Goal: Transaction & Acquisition: Purchase product/service

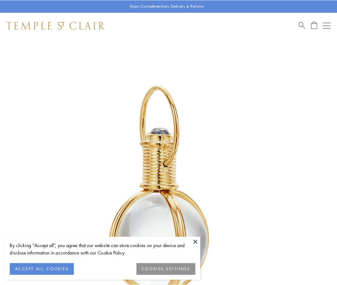
scroll to position [167, 0]
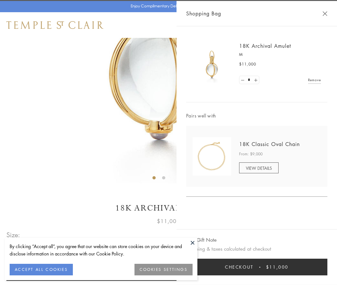
click at [256, 267] on button "Checkout $11,000" at bounding box center [256, 266] width 141 height 17
